Goal: Task Accomplishment & Management: Use online tool/utility

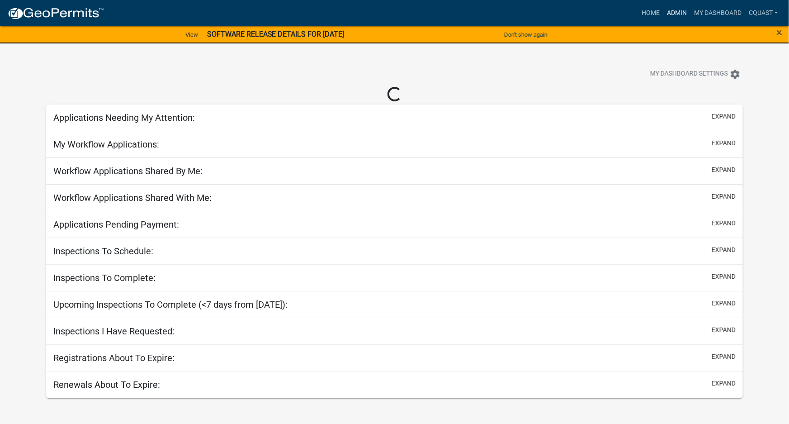
click at [680, 13] on link "Admin" at bounding box center [677, 13] width 27 height 17
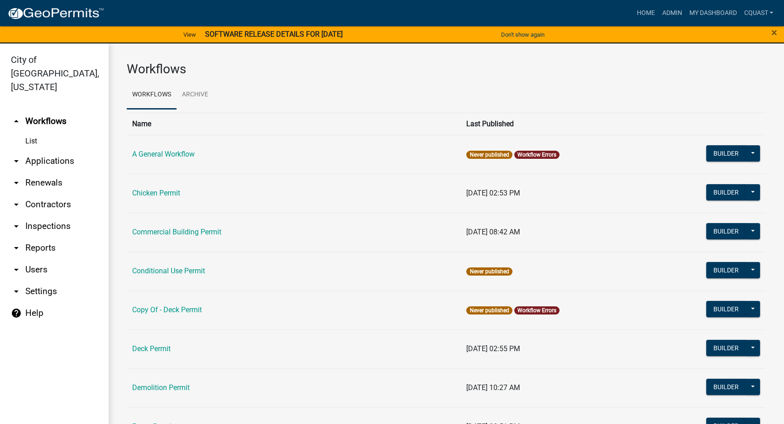
click at [41, 150] on link "arrow_drop_down Applications" at bounding box center [54, 161] width 109 height 22
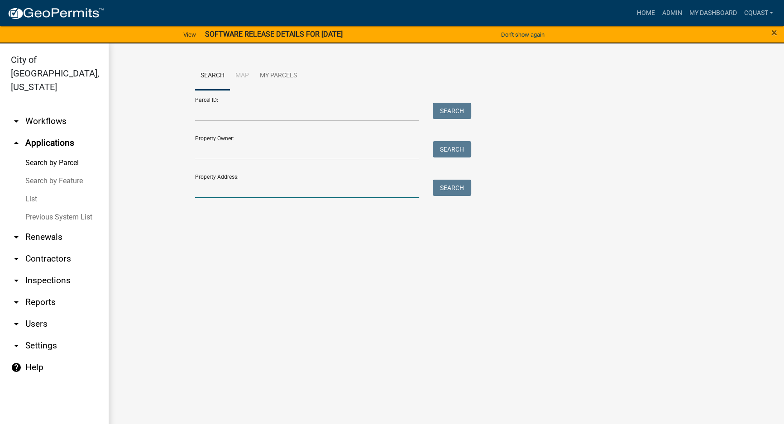
click at [263, 192] on input "Property Address:" at bounding box center [307, 189] width 224 height 19
type input "411 7th"
click at [437, 185] on button "Search" at bounding box center [452, 188] width 38 height 16
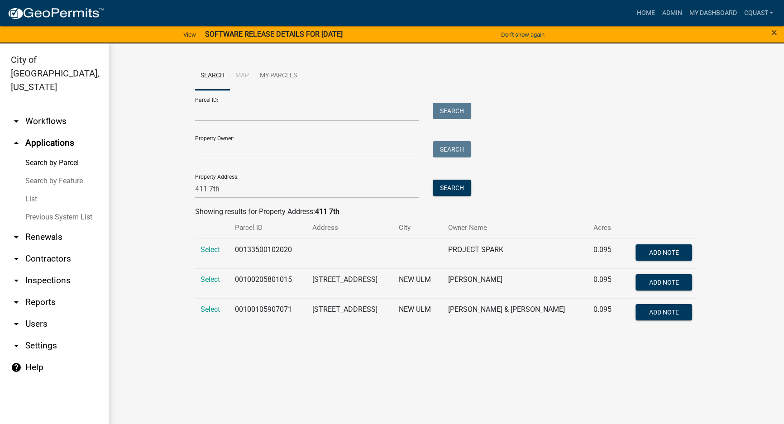
click at [199, 279] on td "Select" at bounding box center [212, 283] width 34 height 30
click at [214, 279] on span "Select" at bounding box center [209, 279] width 19 height 9
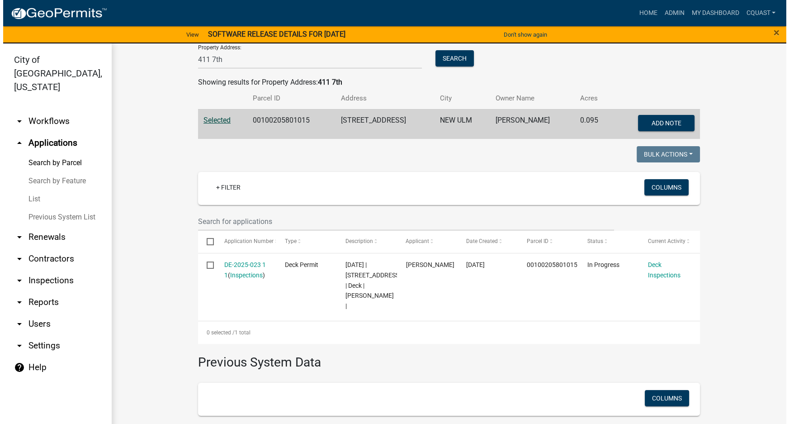
scroll to position [137, 0]
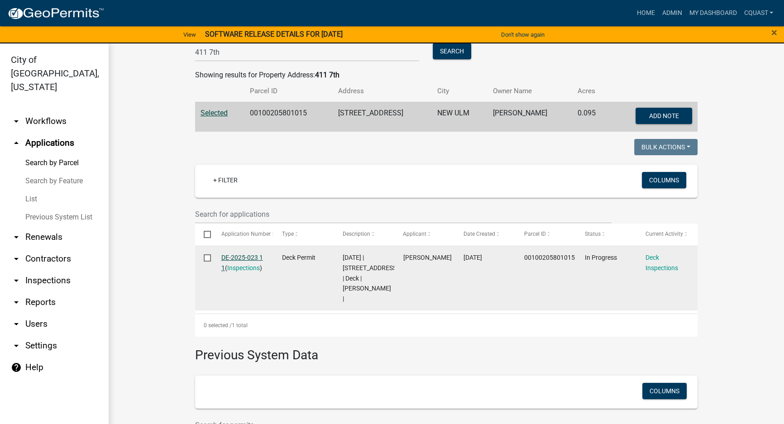
click at [235, 254] on link "DE-2025-023 1 1" at bounding box center [242, 263] width 42 height 18
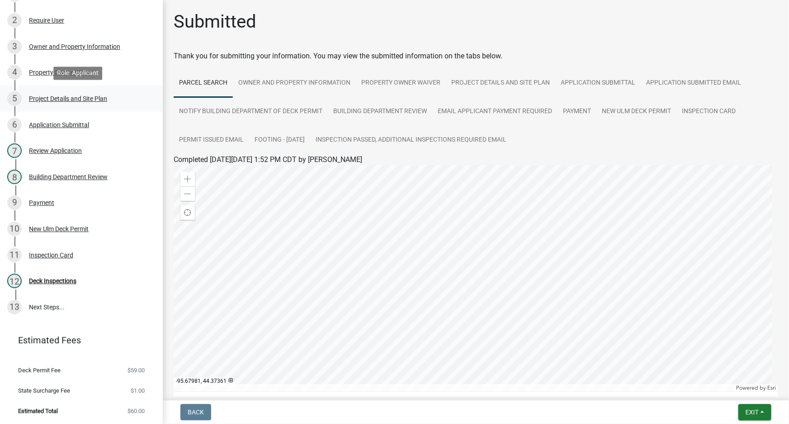
scroll to position [127, 0]
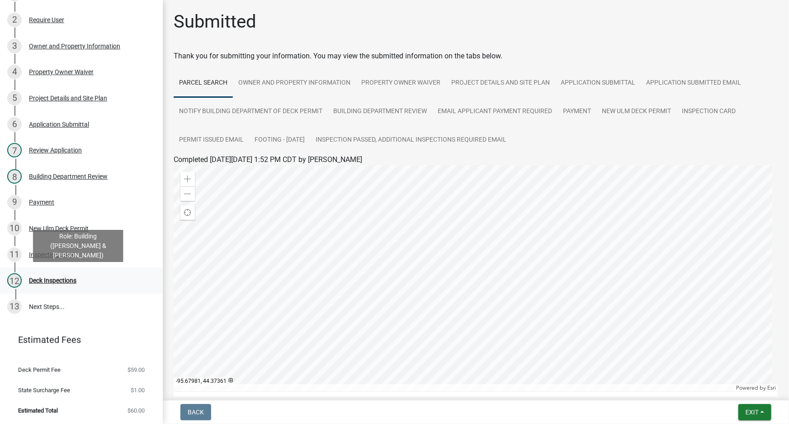
click at [65, 284] on div "Deck Inspections" at bounding box center [53, 280] width 48 height 6
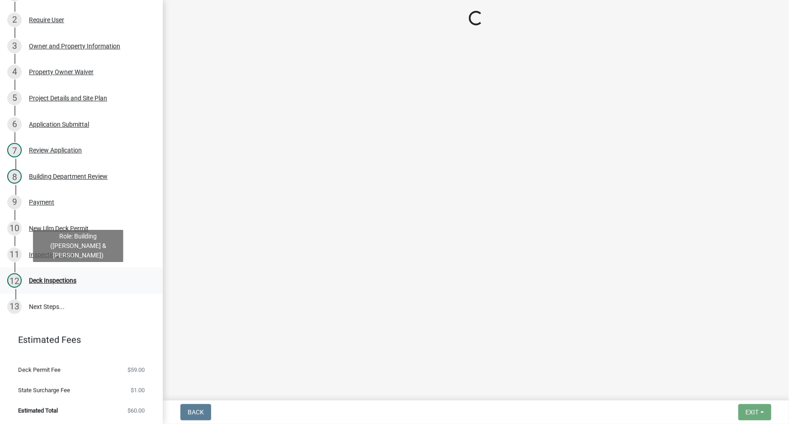
select select "805d55ac-e238-4e04-8f8e-acc067f36c3e"
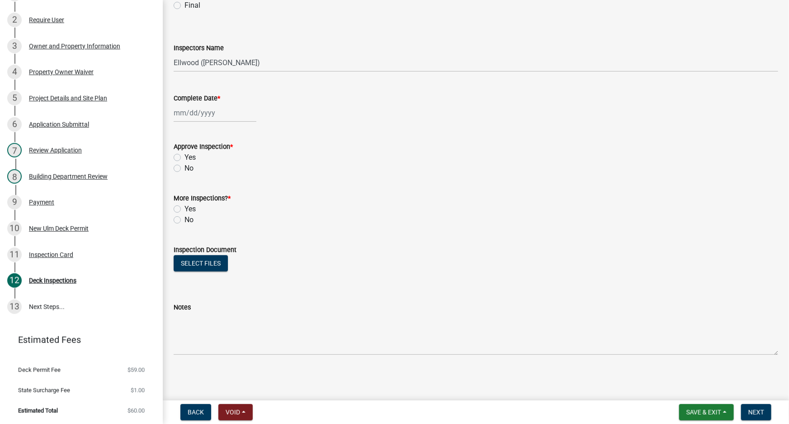
scroll to position [127, 0]
click at [54, 305] on link "13 Next Steps..." at bounding box center [81, 307] width 163 height 26
click at [59, 262] on link "11 Inspection Card" at bounding box center [81, 255] width 163 height 26
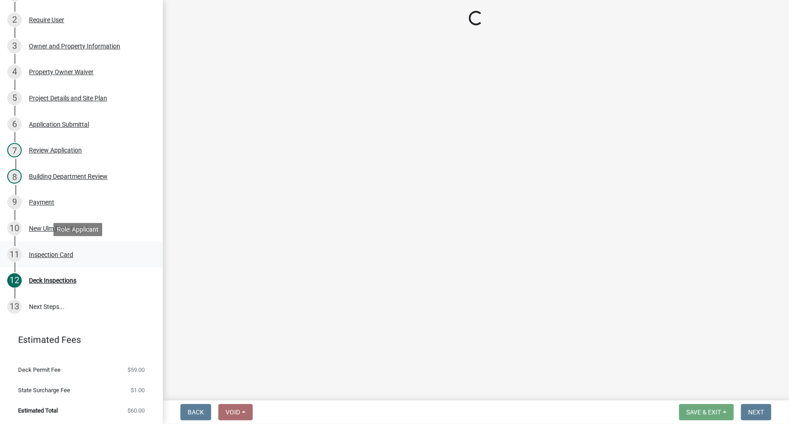
scroll to position [0, 0]
